Goal: Transaction & Acquisition: Purchase product/service

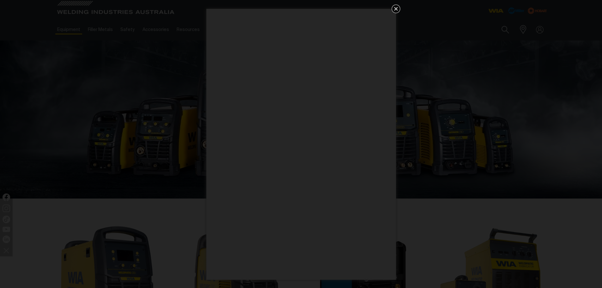
click at [396, 10] on icon "Get 5 WIA Welding Guides Free!" at bounding box center [396, 9] width 8 height 8
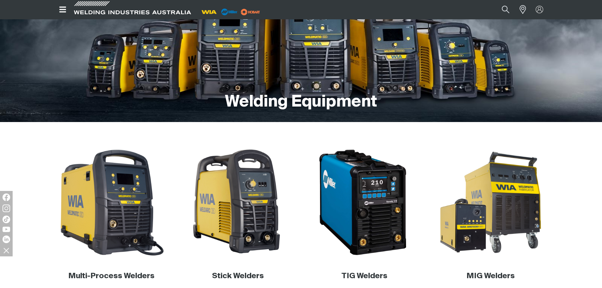
scroll to position [82, 0]
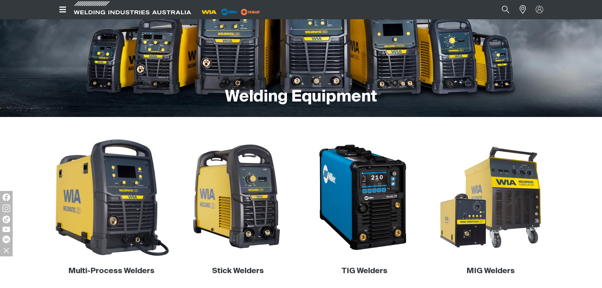
click at [119, 204] on img at bounding box center [111, 197] width 121 height 121
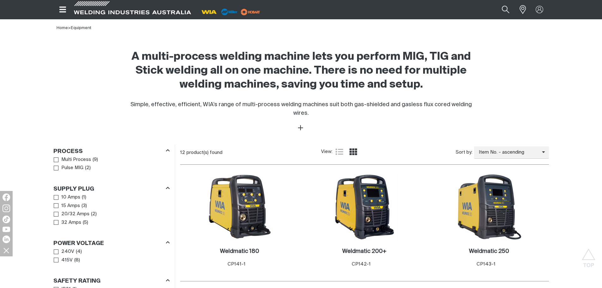
scroll to position [182, 0]
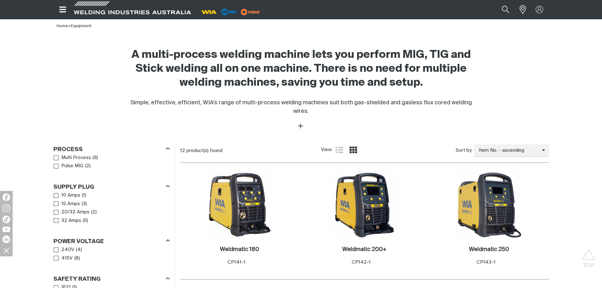
click at [600, 144] on main "Home Equipment Multi-Process Welders Multi Process Multi-Process Welders Home >…" at bounding box center [301, 194] width 602 height 670
click at [57, 155] on span "Process" at bounding box center [56, 157] width 5 height 5
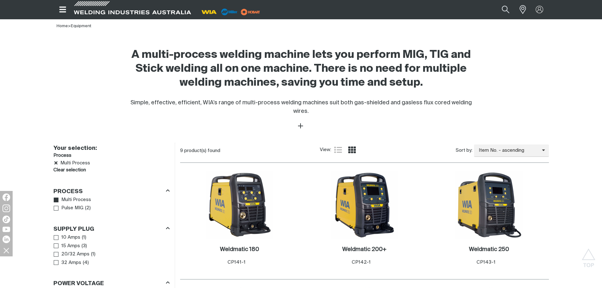
click at [55, 288] on span "Power Voltage" at bounding box center [56, 291] width 5 height 5
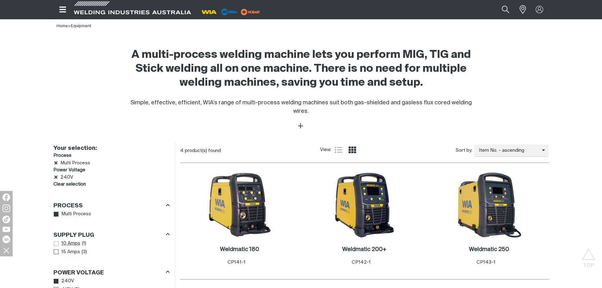
click at [58, 239] on link "10 Amps" at bounding box center [67, 243] width 27 height 9
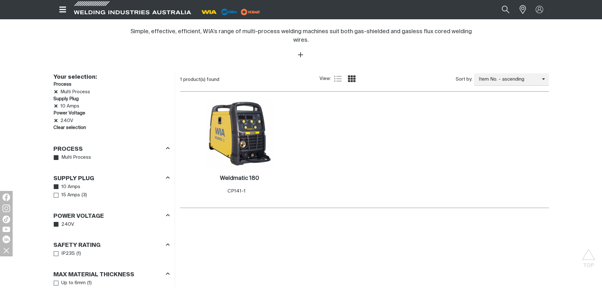
scroll to position [260, 0]
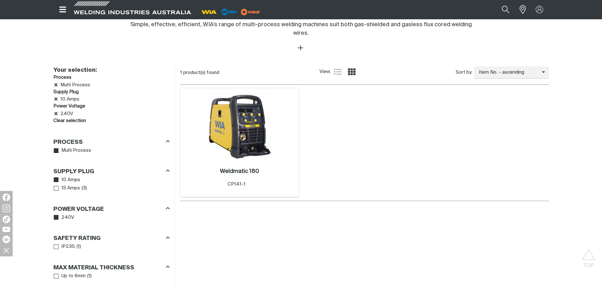
click at [246, 130] on img at bounding box center [240, 127] width 68 height 68
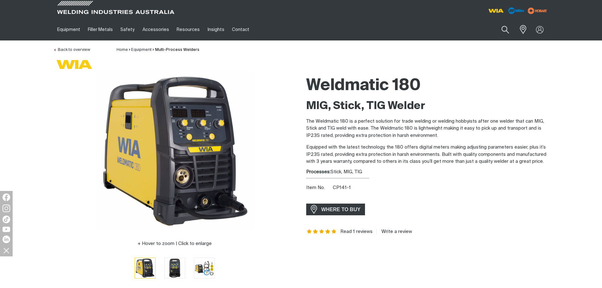
scroll to position [76, 0]
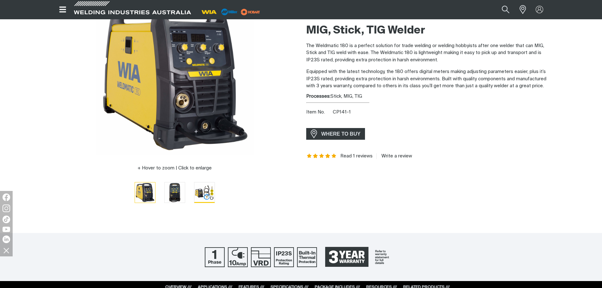
click at [203, 194] on img "Go to slide 3" at bounding box center [204, 192] width 20 height 20
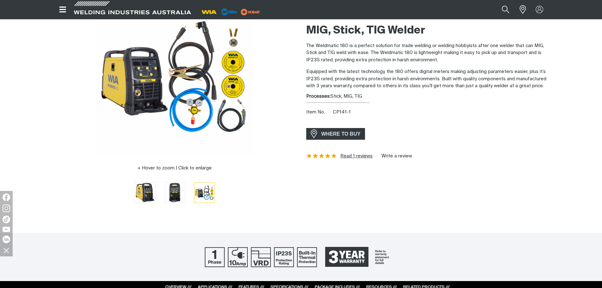
click at [351, 157] on link "Read 1 reviews" at bounding box center [356, 156] width 32 height 6
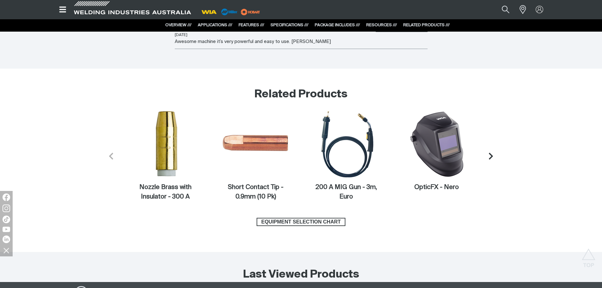
scroll to position [2676, 0]
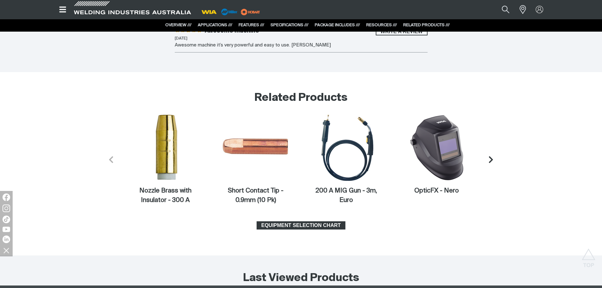
click at [288, 226] on span "EQUIPMENT SELECTION CHART" at bounding box center [301, 225] width 88 height 8
